Goal: Find specific page/section: Find specific page/section

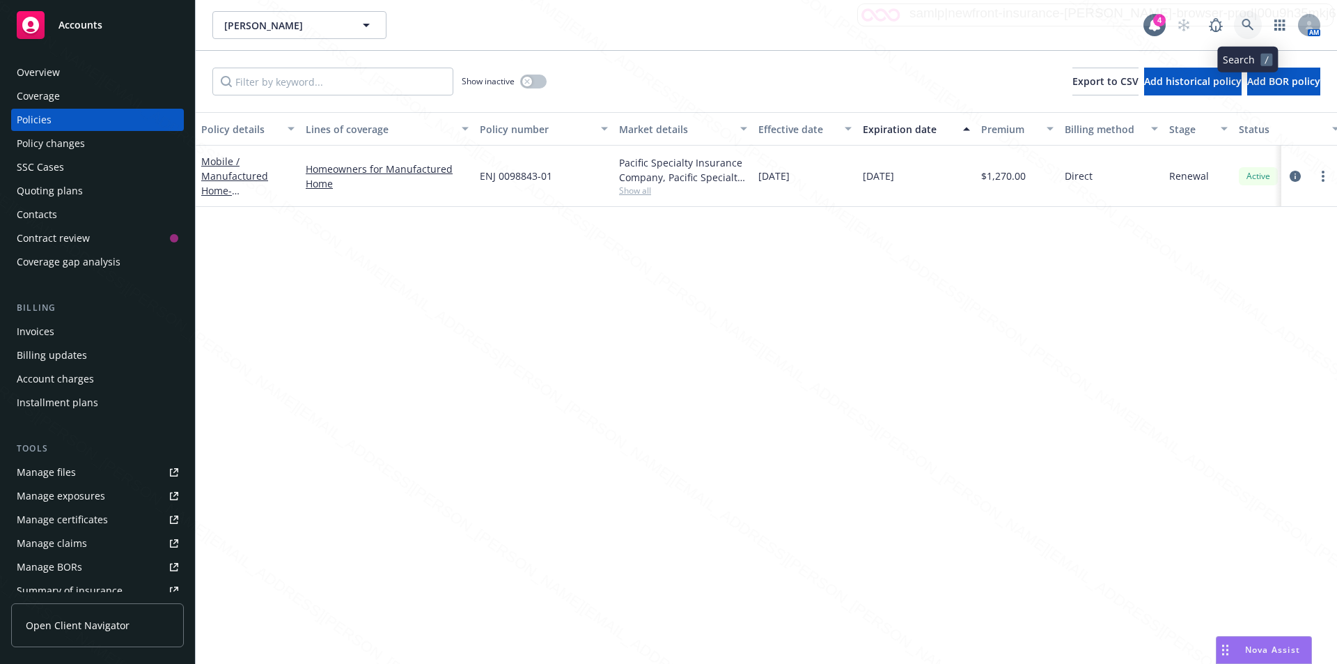
click at [1246, 23] on icon at bounding box center [1247, 25] width 13 height 13
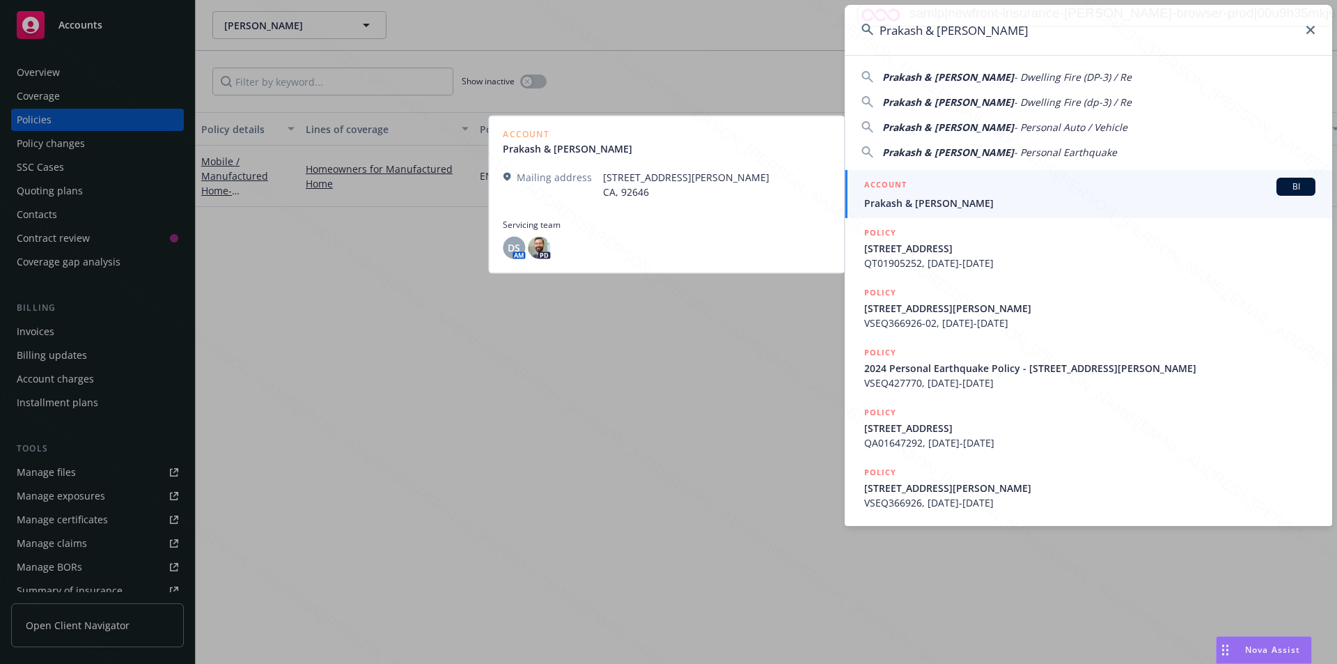
type input "Prakash & [PERSON_NAME]"
click at [901, 206] on span "Prakash & [PERSON_NAME]" at bounding box center [1089, 203] width 451 height 15
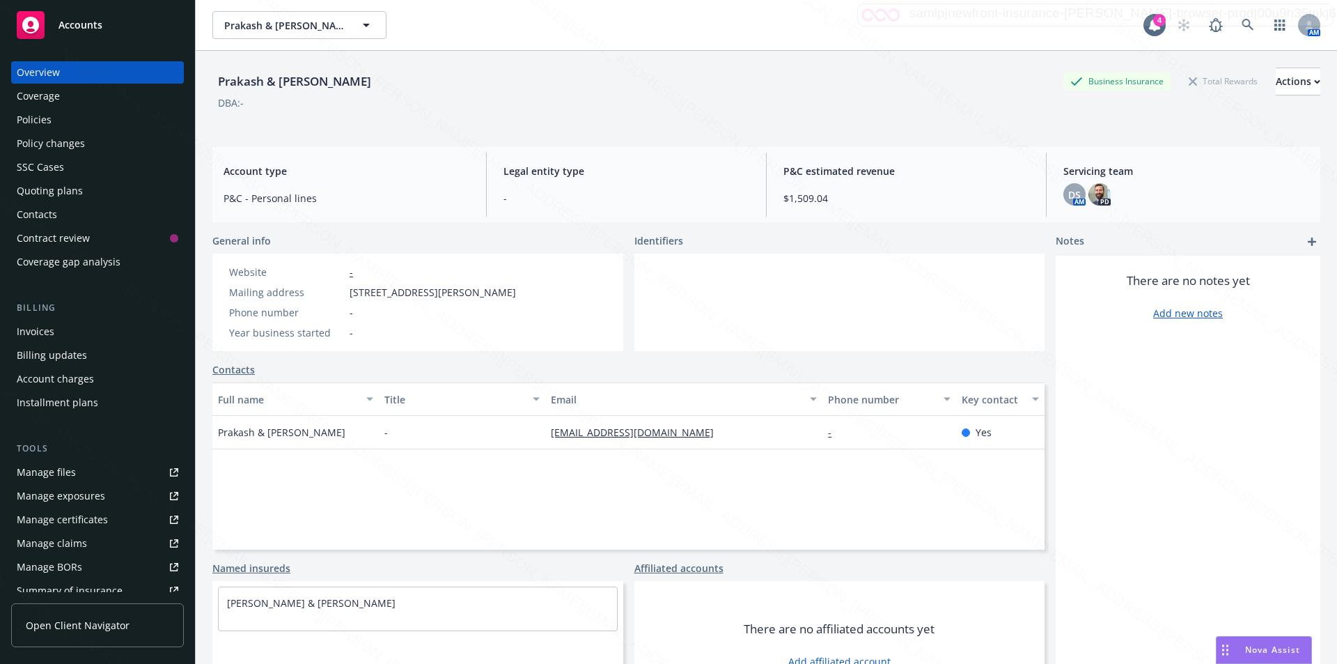
click at [39, 117] on div "Policies" at bounding box center [34, 120] width 35 height 22
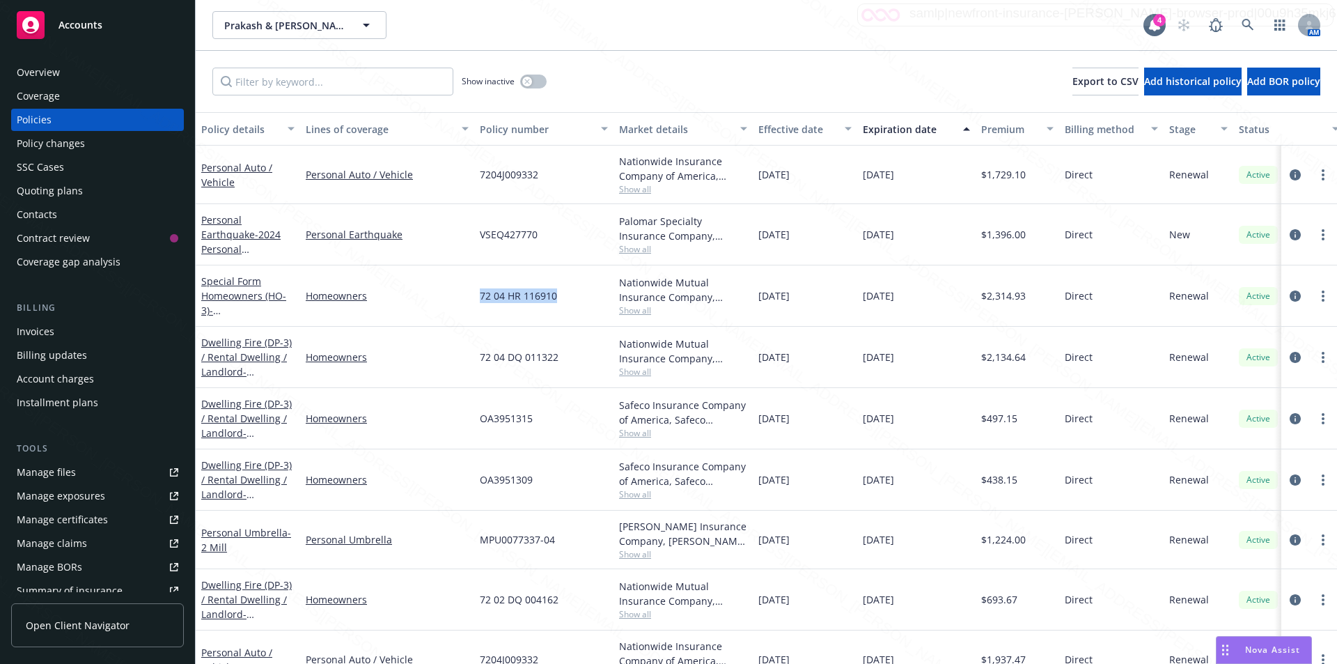
drag, startPoint x: 555, startPoint y: 295, endPoint x: 464, endPoint y: 285, distance: 91.0
click at [464, 285] on div "Special Form Homeowners (HO-3) - [STREET_ADDRESS][PERSON_NAME] Homeowners 72 04…" at bounding box center [868, 295] width 1344 height 61
copy div "72 04 HR 116910"
click at [252, 309] on span "- [STREET_ADDRESS][PERSON_NAME][PERSON_NAME]" at bounding box center [245, 325] width 88 height 42
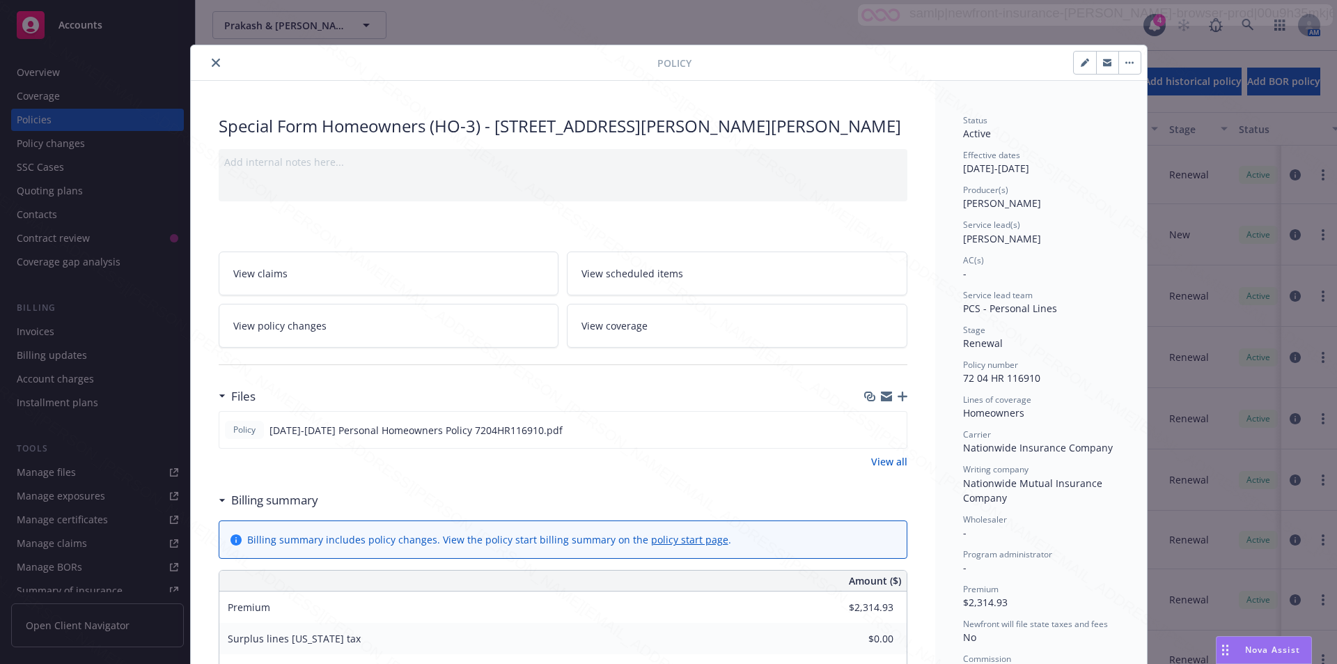
click at [212, 63] on icon "close" at bounding box center [216, 62] width 8 height 8
